Goal: Browse casually: Explore the website without a specific task or goal

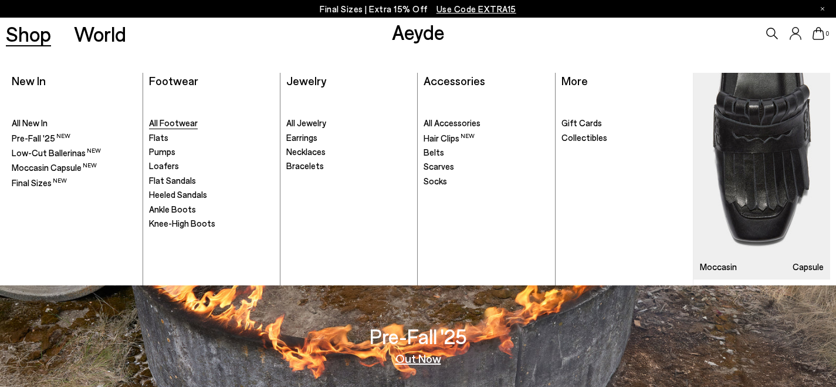
click at [169, 121] on span "All Footwear" at bounding box center [173, 122] width 49 height 11
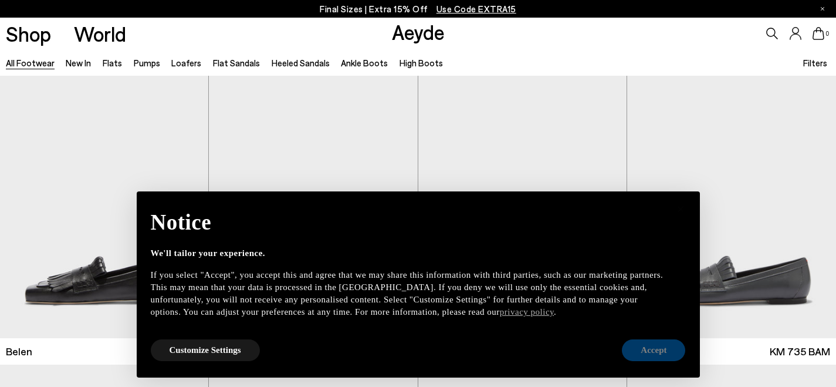
click at [671, 344] on button "Accept" at bounding box center [653, 350] width 63 height 22
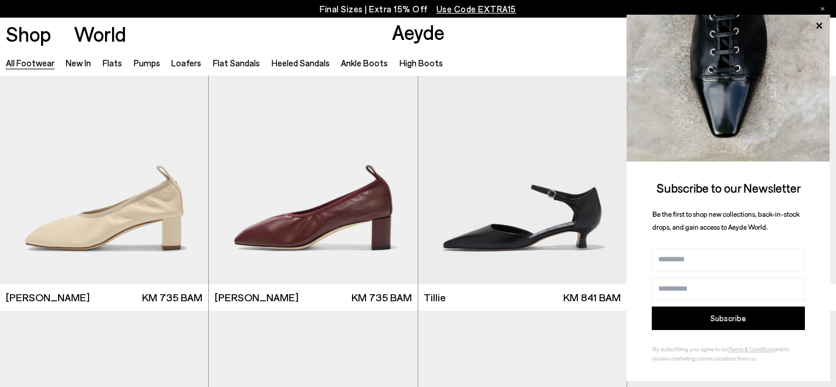
scroll to position [2964, 0]
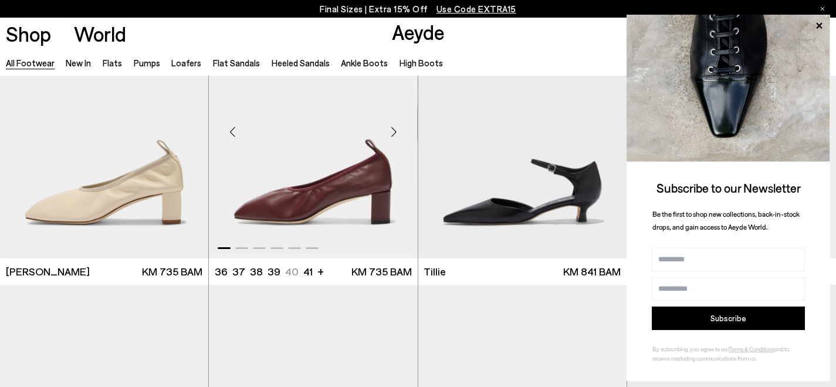
click at [393, 128] on div "Next slide" at bounding box center [394, 131] width 35 height 35
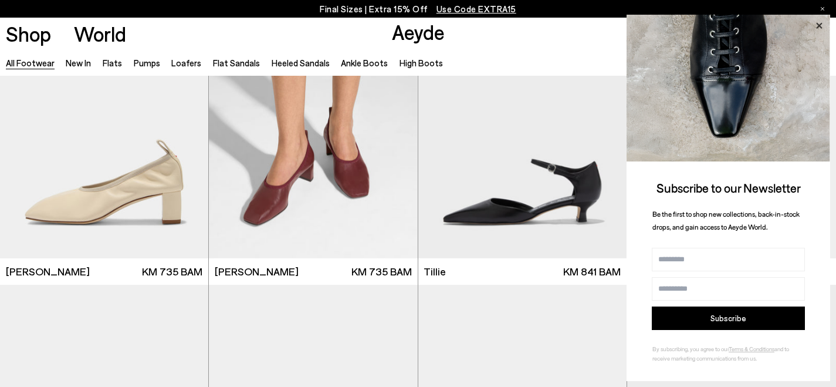
click at [821, 23] on icon at bounding box center [819, 25] width 6 height 6
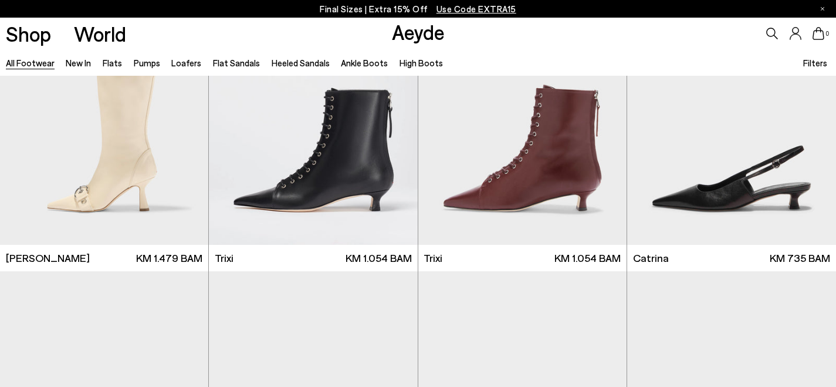
scroll to position [7244, 0]
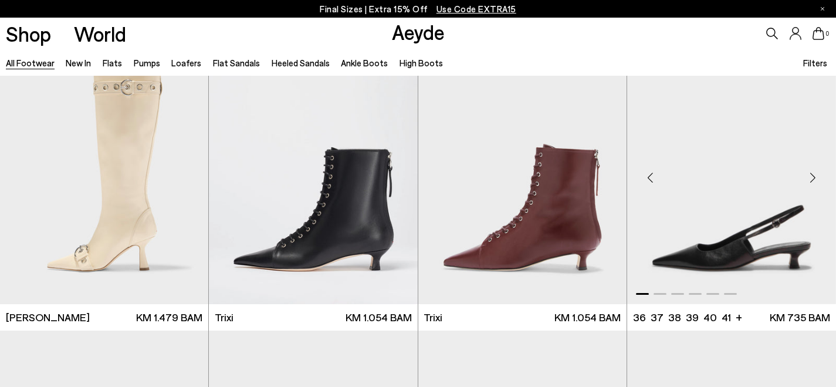
click at [814, 178] on div "Next slide" at bounding box center [812, 177] width 35 height 35
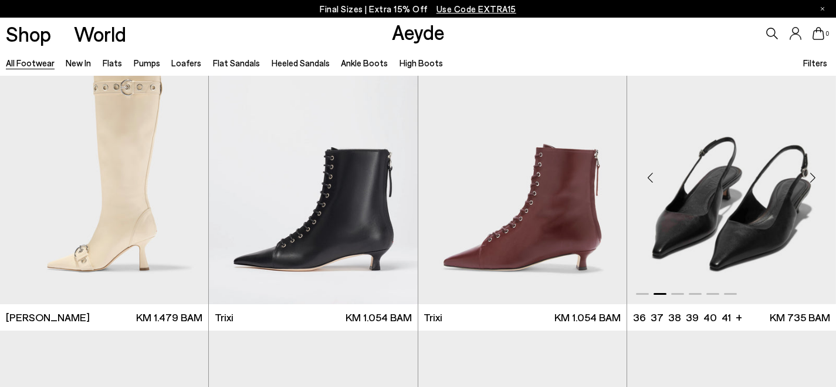
click at [814, 178] on div "Next slide" at bounding box center [812, 177] width 35 height 35
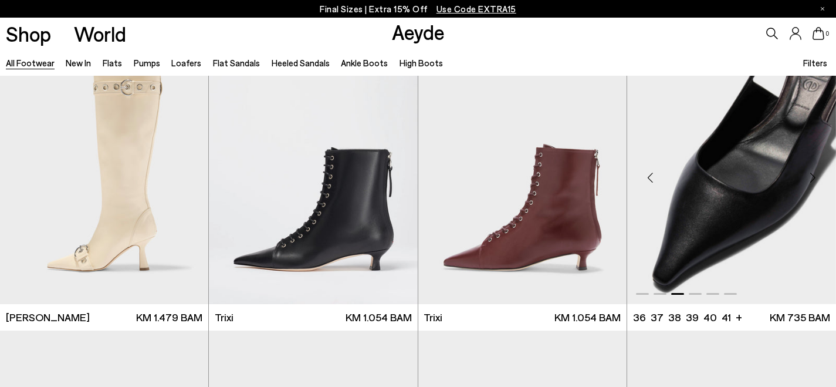
click at [814, 178] on div "Next slide" at bounding box center [812, 177] width 35 height 35
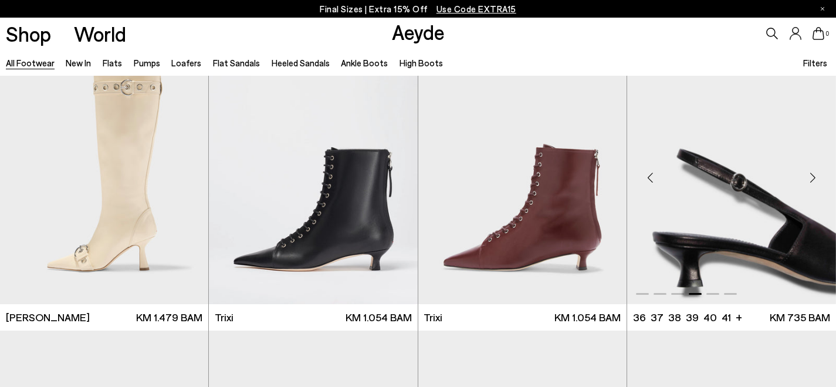
click at [814, 178] on div "Next slide" at bounding box center [812, 177] width 35 height 35
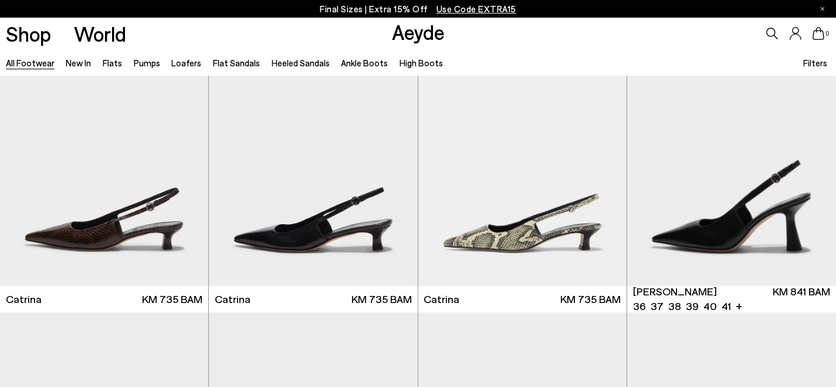
scroll to position [7855, 0]
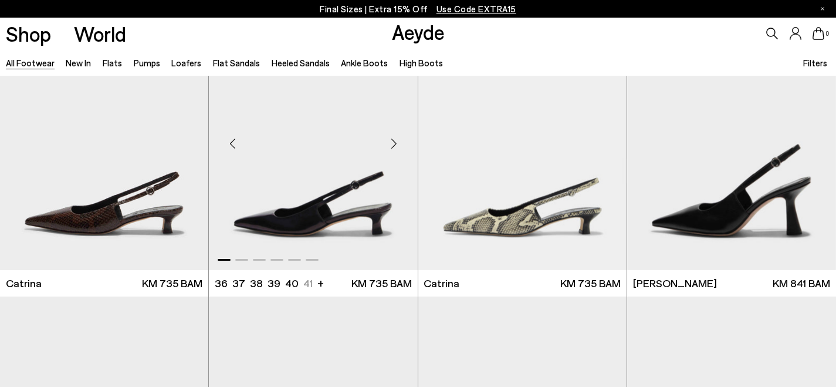
click at [394, 146] on div "Next slide" at bounding box center [394, 143] width 35 height 35
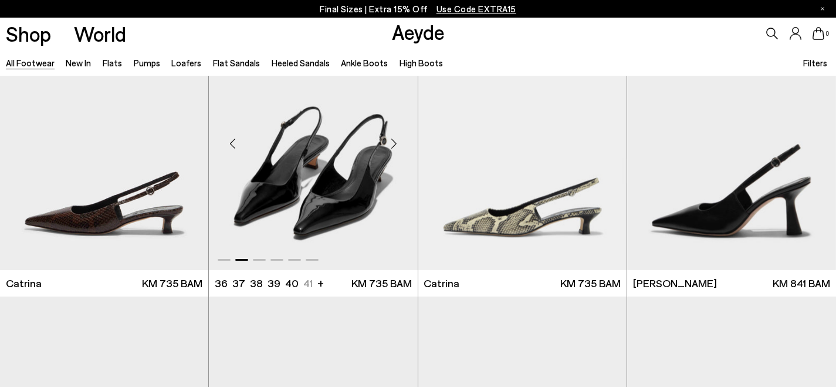
click at [394, 146] on div "Next slide" at bounding box center [394, 143] width 35 height 35
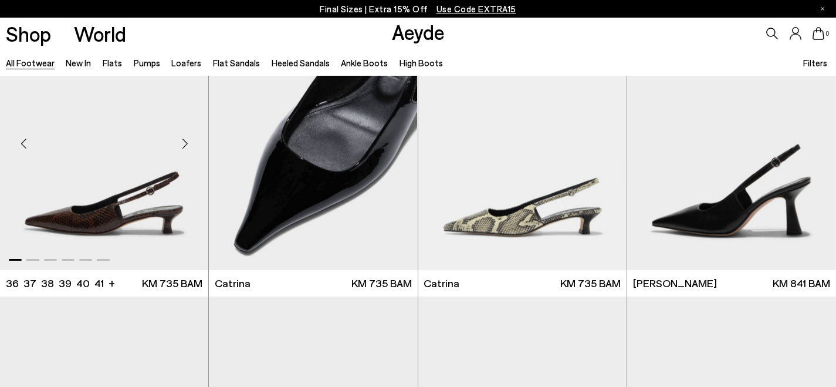
click at [187, 143] on div "Next slide" at bounding box center [184, 143] width 35 height 35
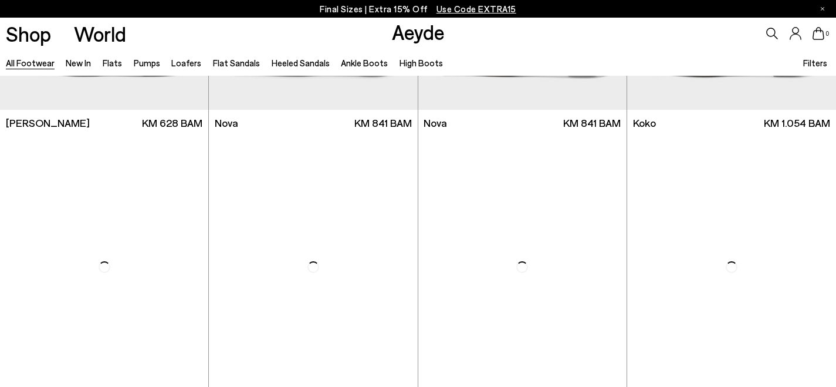
scroll to position [9465, 0]
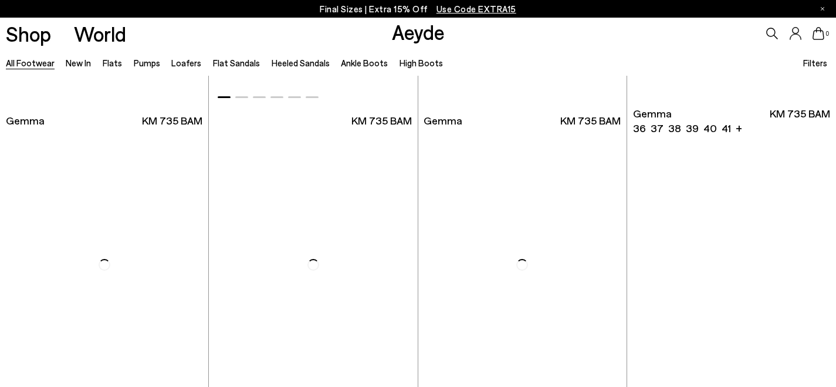
scroll to position [10942, 0]
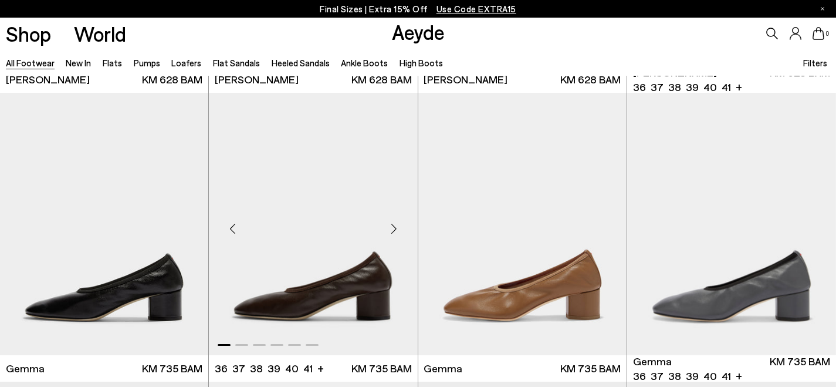
click at [394, 228] on div "Next slide" at bounding box center [394, 228] width 35 height 35
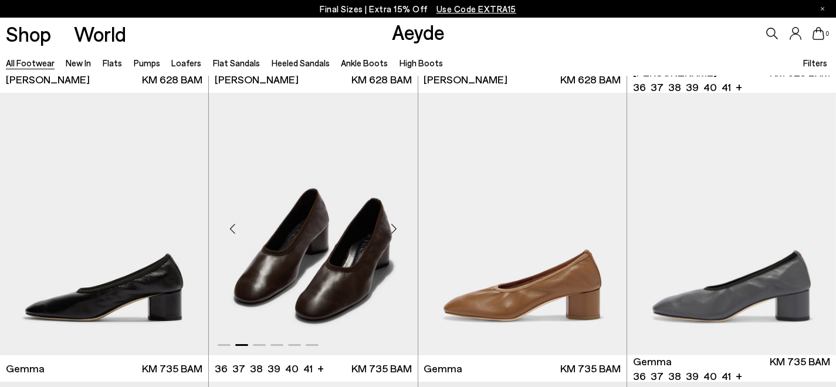
click at [394, 228] on div "Next slide" at bounding box center [394, 228] width 35 height 35
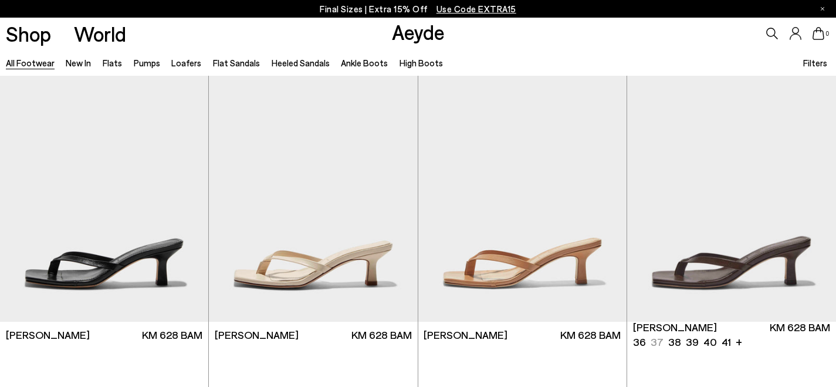
scroll to position [12122, 0]
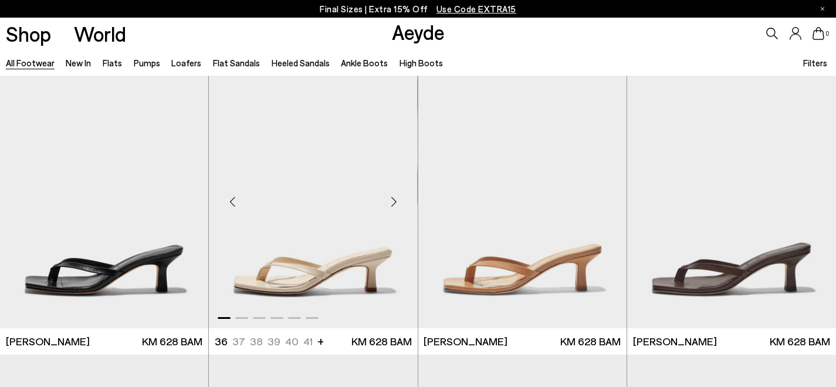
click at [393, 201] on div "Next slide" at bounding box center [394, 201] width 35 height 35
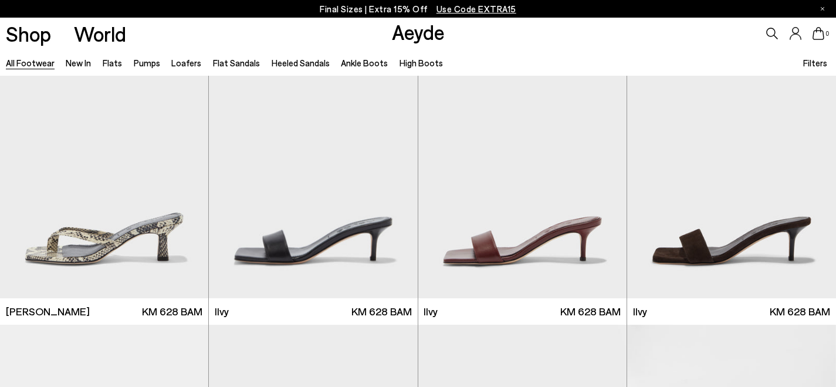
scroll to position [12158, 0]
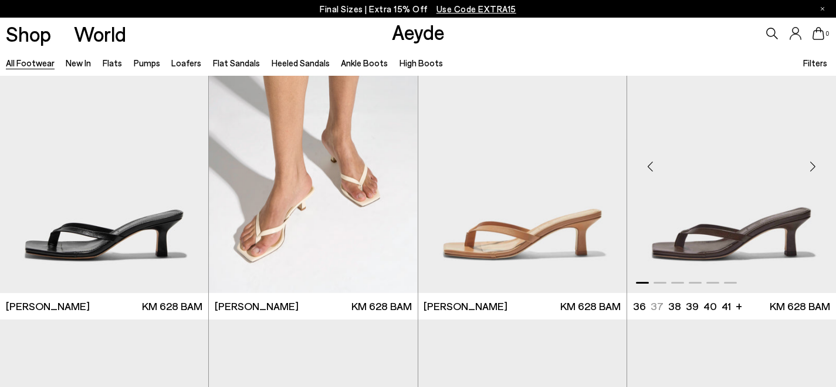
click at [813, 168] on div "Next slide" at bounding box center [812, 166] width 35 height 35
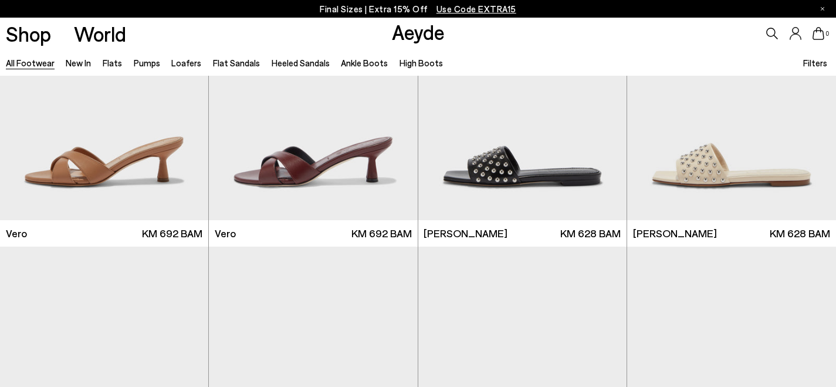
scroll to position [14521, 0]
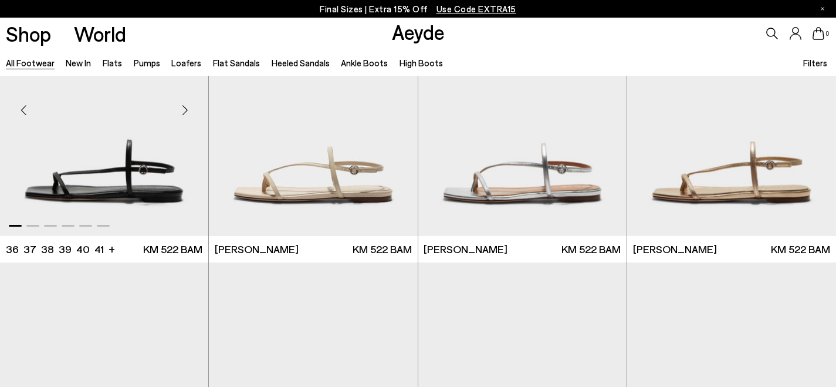
click at [186, 110] on div "Next slide" at bounding box center [184, 109] width 35 height 35
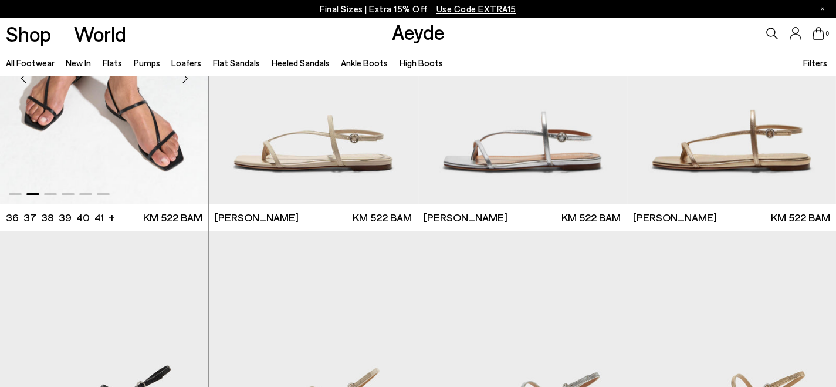
scroll to position [14724, 0]
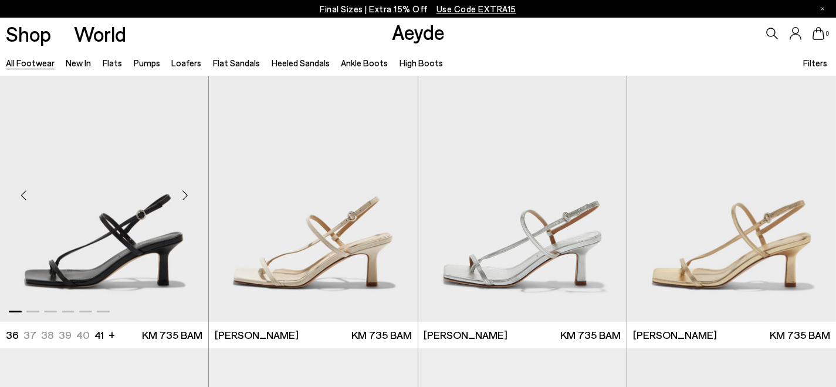
click at [183, 196] on div "Next slide" at bounding box center [184, 195] width 35 height 35
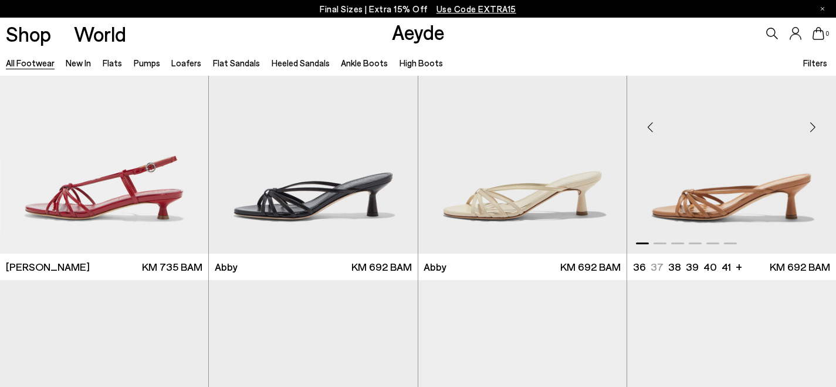
scroll to position [15997, 0]
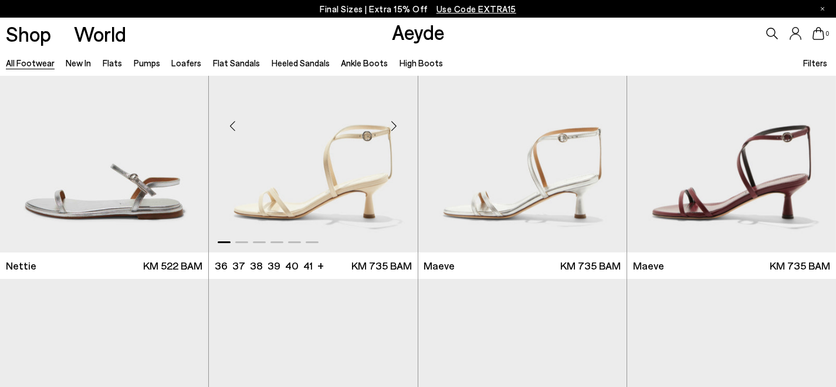
scroll to position [16411, 0]
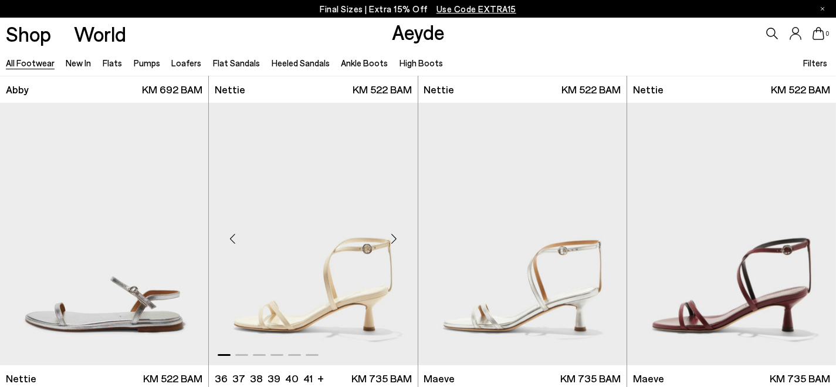
click at [396, 237] on div "Next slide" at bounding box center [394, 238] width 35 height 35
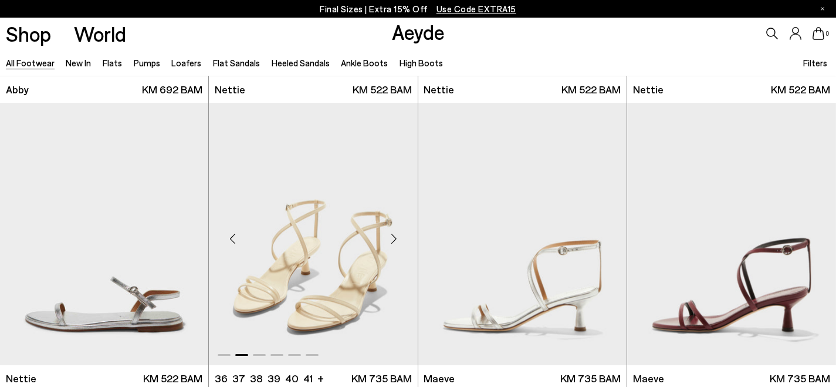
click at [396, 237] on div "Next slide" at bounding box center [394, 238] width 35 height 35
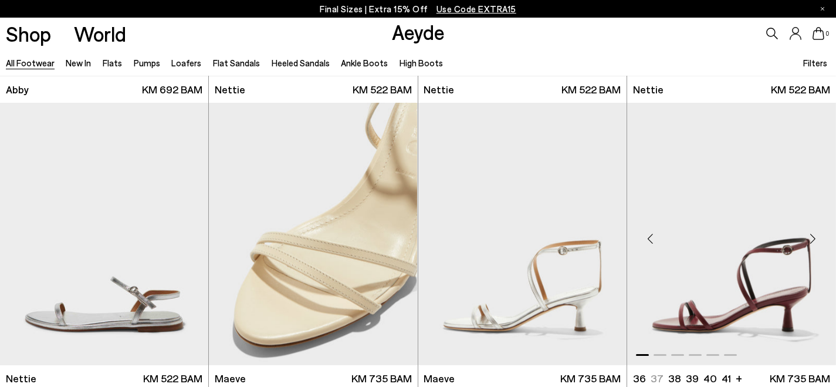
click at [809, 239] on div "Next slide" at bounding box center [812, 238] width 35 height 35
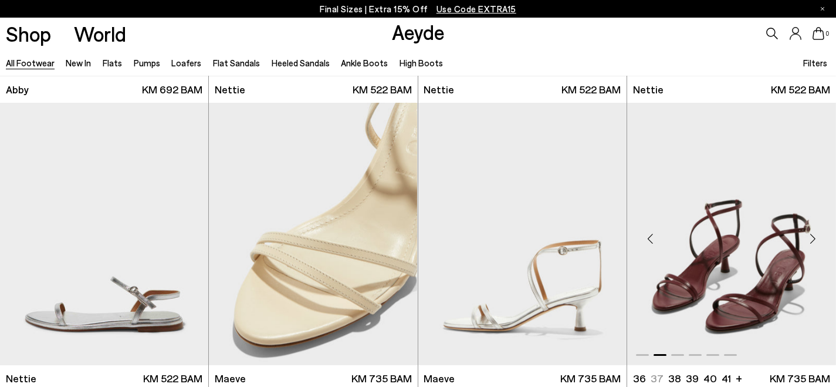
click at [809, 239] on div "Next slide" at bounding box center [812, 238] width 35 height 35
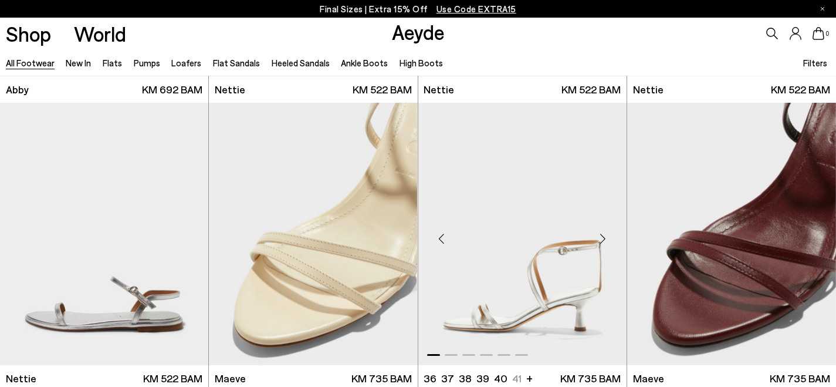
click at [602, 237] on div "Next slide" at bounding box center [602, 238] width 35 height 35
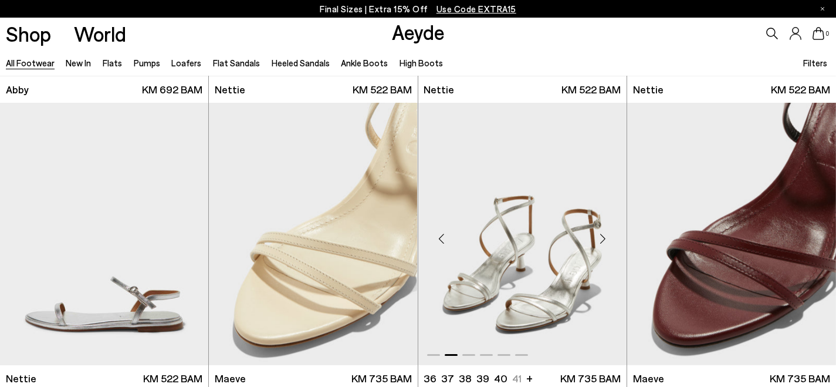
click at [602, 237] on div "Next slide" at bounding box center [602, 238] width 35 height 35
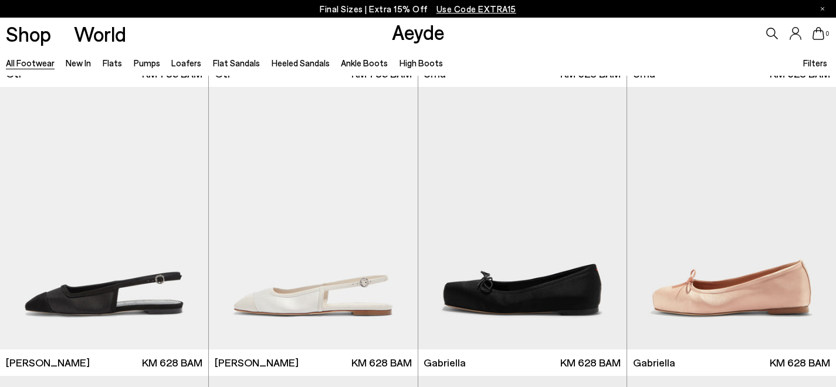
scroll to position [17584, 0]
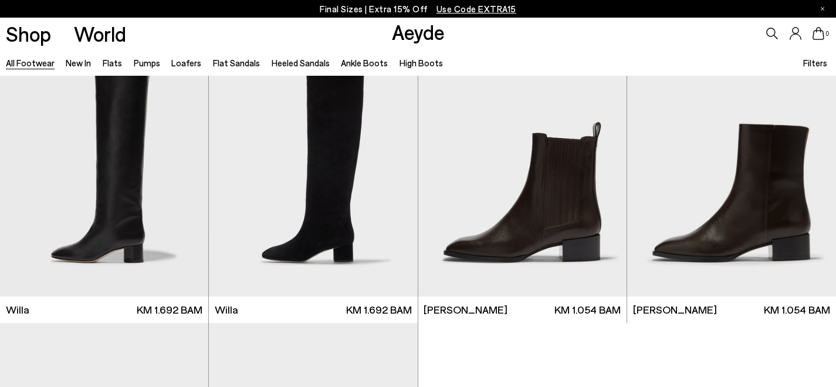
scroll to position [20092, 0]
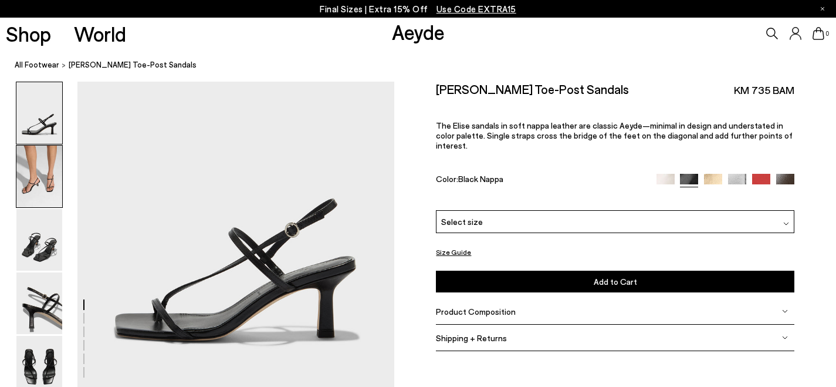
click at [33, 189] on img at bounding box center [39, 176] width 46 height 62
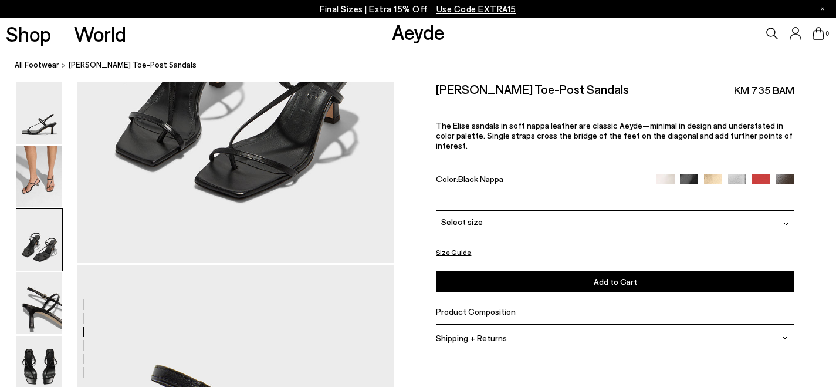
scroll to position [951, 0]
